Goal: Browse casually: Explore the website without a specific task or goal

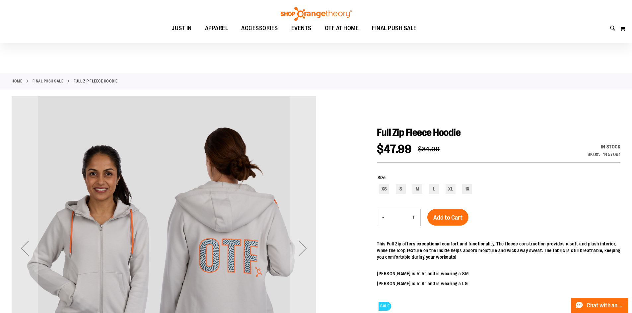
scroll to position [33, 0]
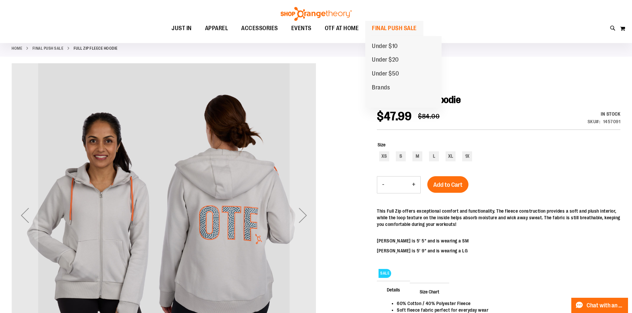
click at [385, 25] on span "FINAL PUSH SALE" at bounding box center [394, 28] width 45 height 15
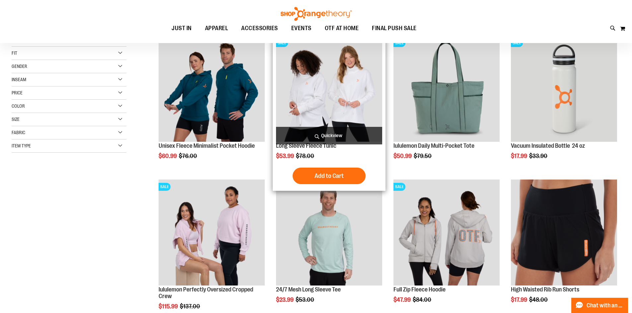
scroll to position [132, 0]
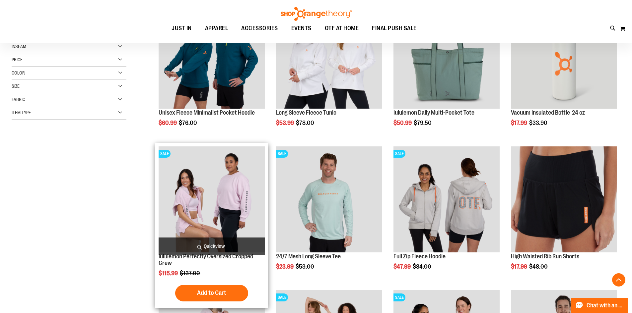
click at [237, 209] on img "product" at bounding box center [212, 200] width 106 height 106
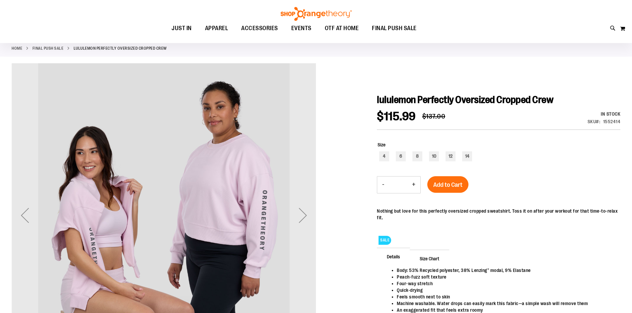
scroll to position [66, 0]
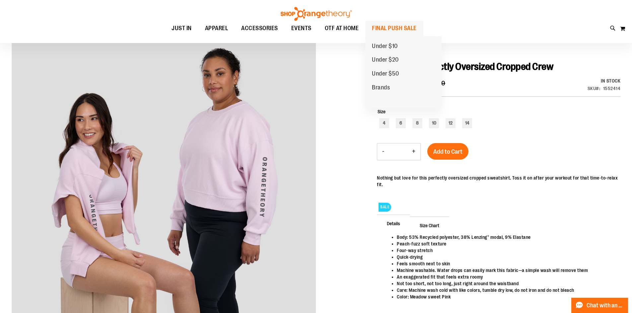
click at [394, 32] on span "FINAL PUSH SALE" at bounding box center [394, 28] width 45 height 15
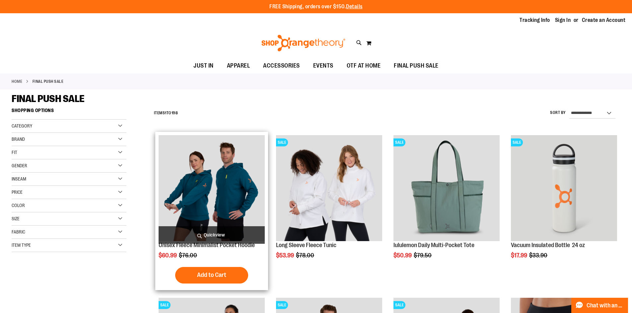
click at [204, 178] on img "product" at bounding box center [212, 188] width 106 height 106
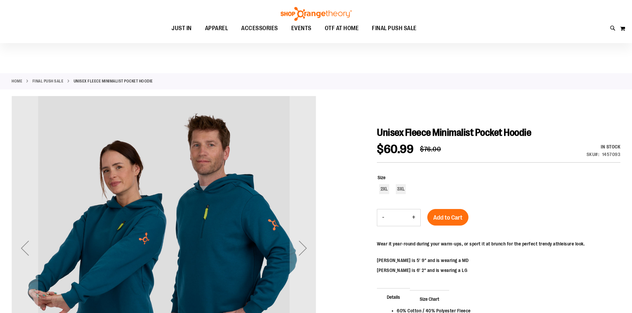
scroll to position [66, 0]
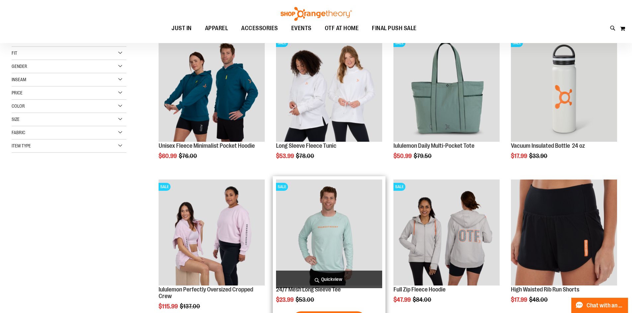
scroll to position [132, 0]
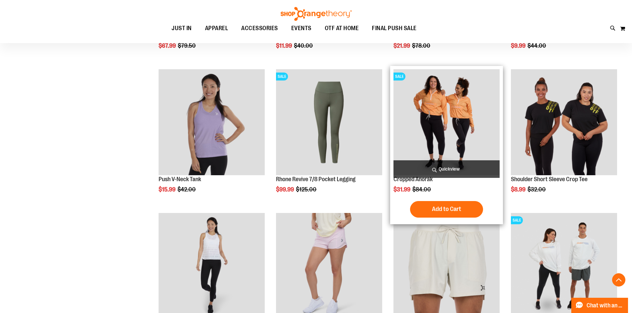
scroll to position [530, 0]
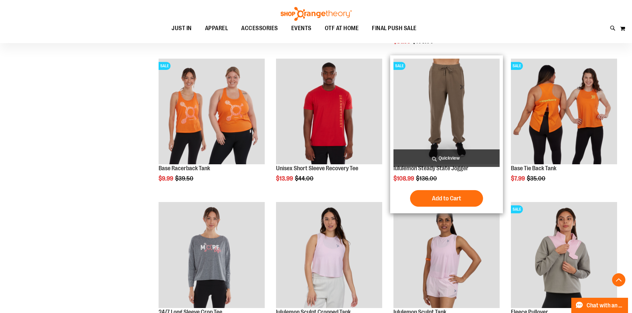
scroll to position [862, 0]
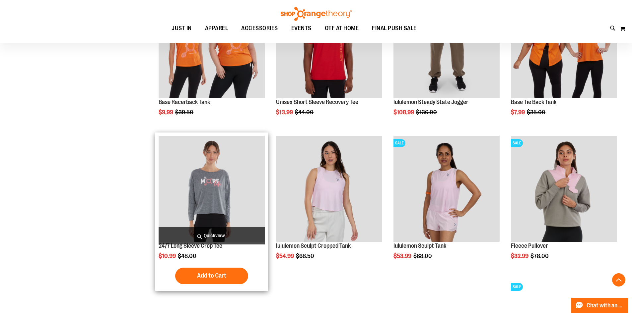
click at [231, 211] on img "product" at bounding box center [212, 189] width 106 height 106
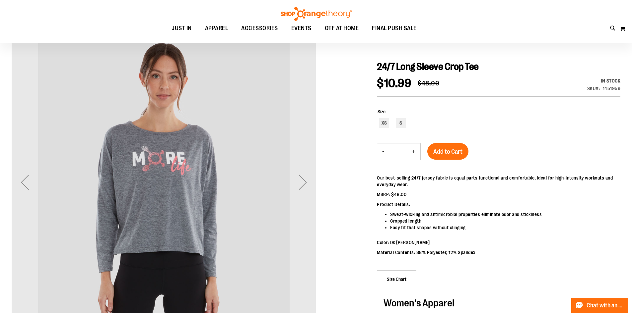
scroll to position [33, 0]
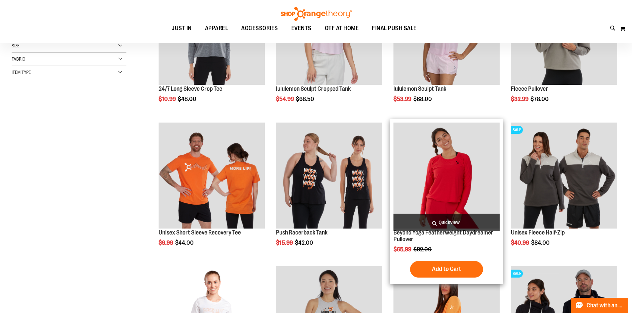
scroll to position [199, 0]
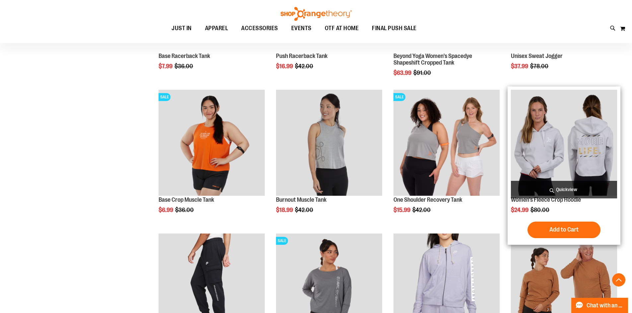
scroll to position [630, 0]
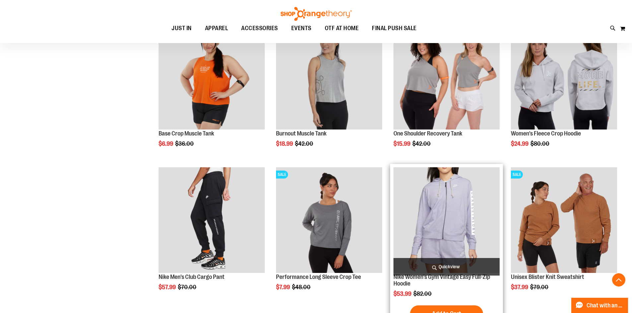
scroll to position [663, 0]
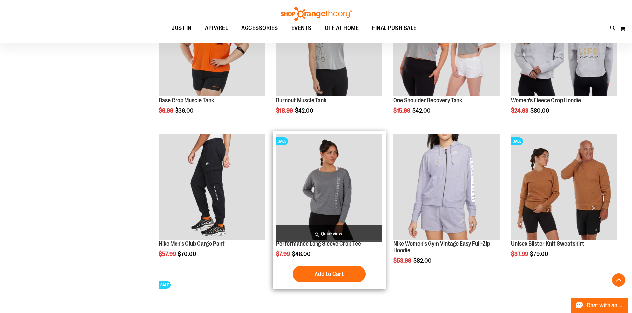
click at [312, 206] on img "product" at bounding box center [329, 187] width 106 height 106
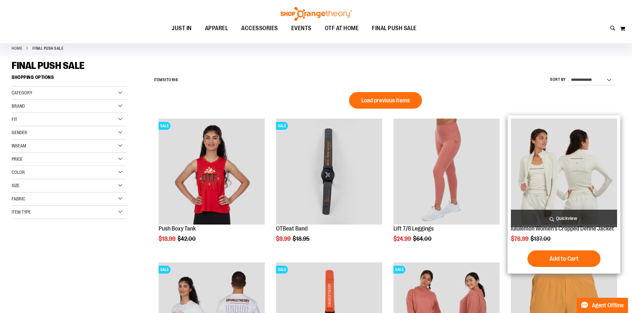
scroll to position [66, 0]
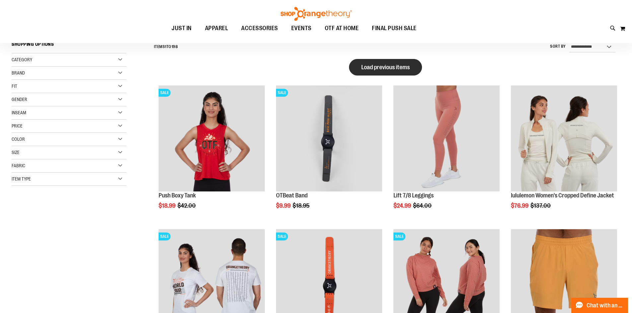
click at [398, 69] on span "Load previous items" at bounding box center [385, 67] width 48 height 7
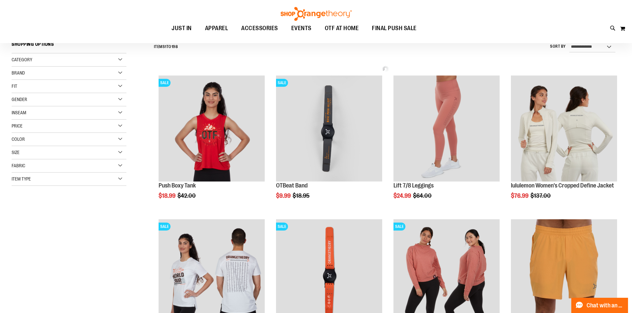
scroll to position [0, 0]
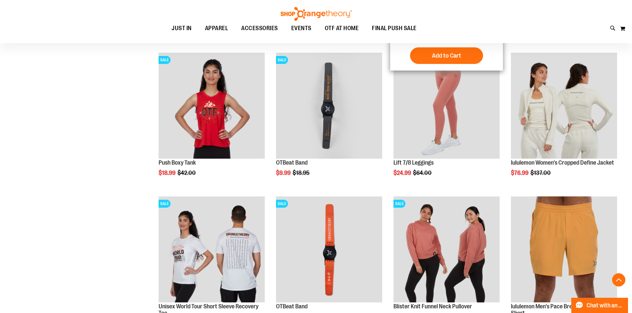
scroll to position [564, 0]
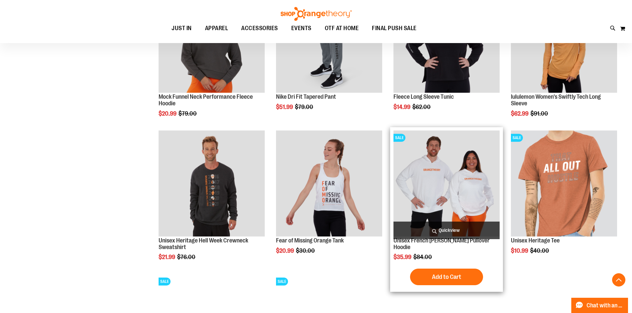
scroll to position [1127, 0]
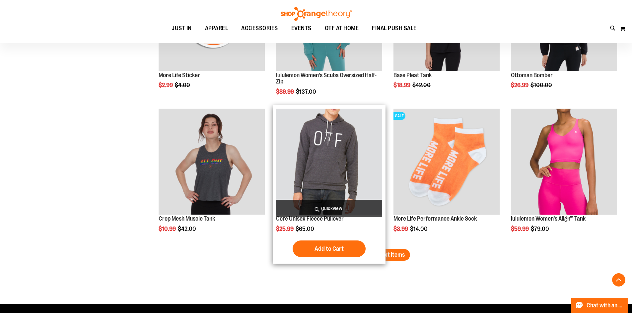
scroll to position [1658, 0]
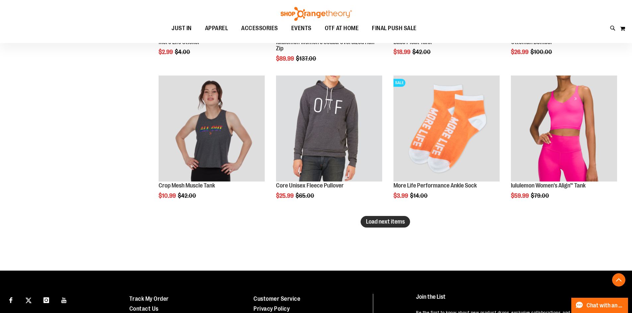
click at [400, 225] on span "Load next items" at bounding box center [385, 222] width 39 height 7
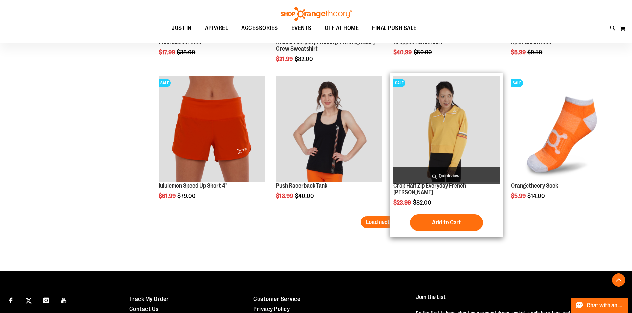
scroll to position [2122, 0]
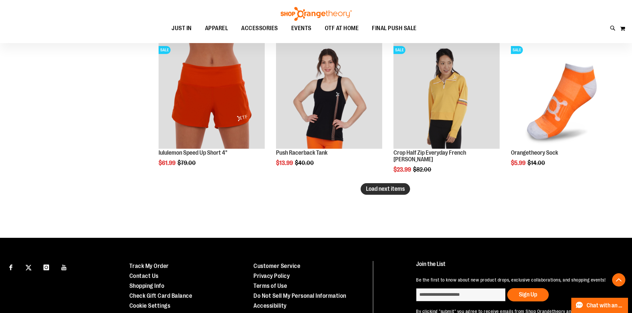
click at [372, 192] on span "Load next items" at bounding box center [385, 189] width 39 height 7
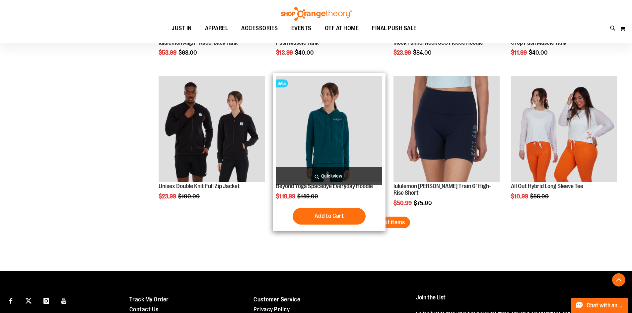
scroll to position [2554, 0]
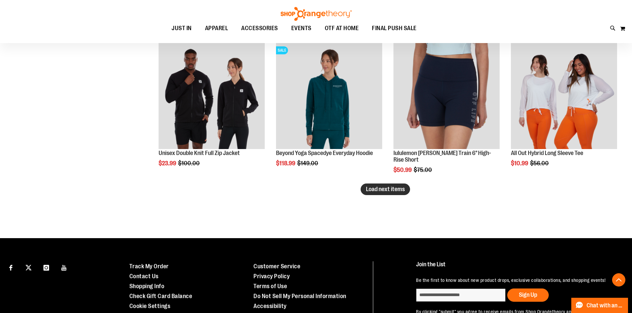
click at [405, 184] on button "Load next items" at bounding box center [385, 190] width 49 height 12
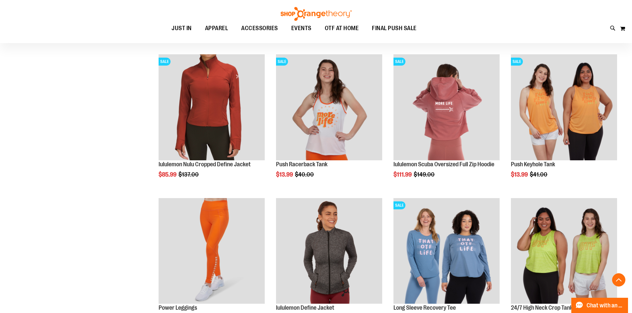
scroll to position [2719, 0]
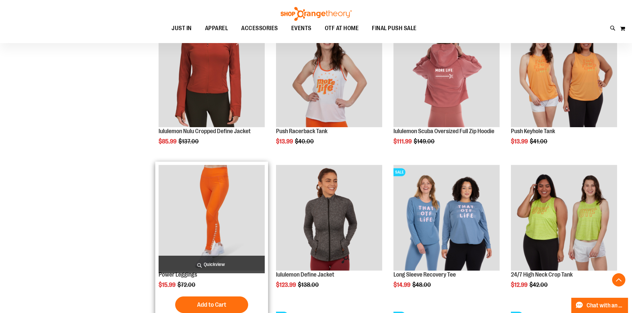
click at [219, 218] on img "product" at bounding box center [212, 218] width 106 height 106
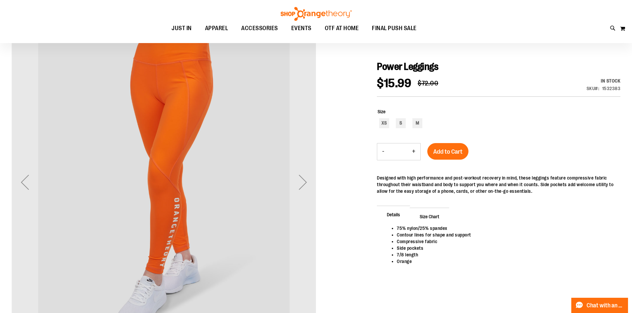
scroll to position [33, 0]
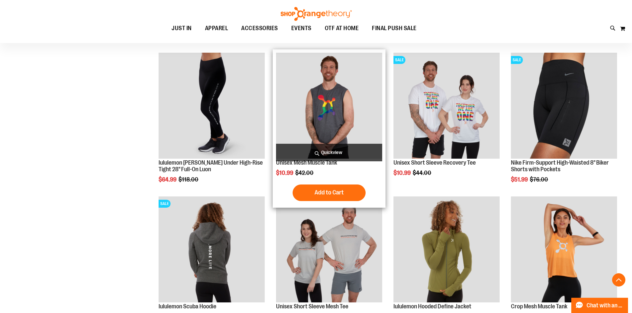
scroll to position [490, 0]
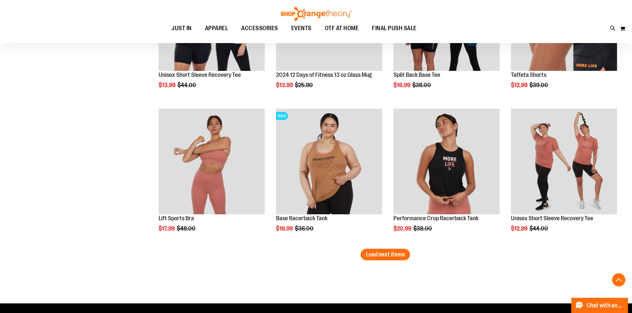
scroll to position [1187, 0]
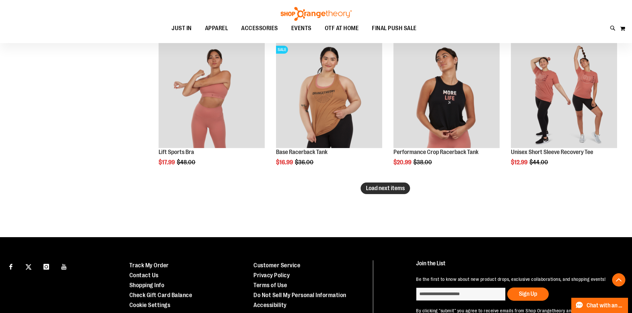
click at [403, 190] on span "Load next items" at bounding box center [385, 188] width 39 height 7
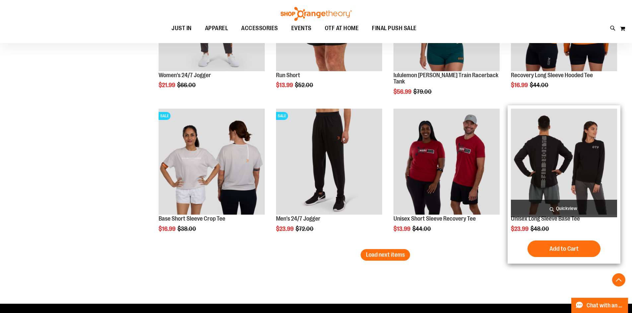
scroll to position [1585, 0]
